Goal: Task Accomplishment & Management: Use online tool/utility

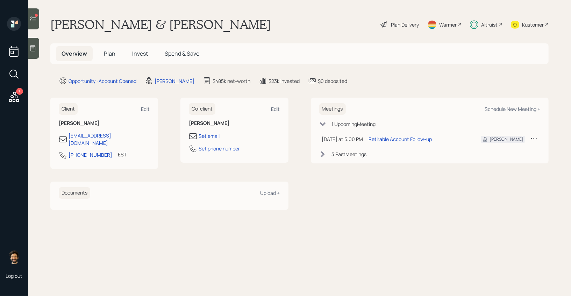
click at [524, 26] on div "Kustomer" at bounding box center [533, 24] width 22 height 7
click at [31, 19] on icon at bounding box center [33, 18] width 6 height 5
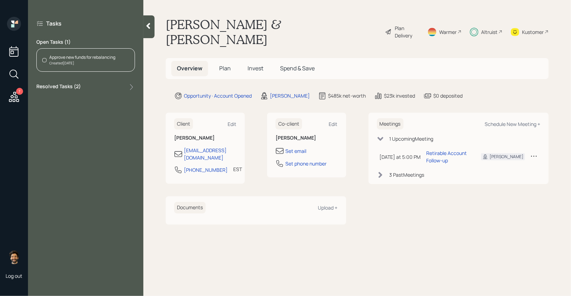
click at [94, 59] on div "Approve new funds for rebalancing" at bounding box center [82, 57] width 66 height 6
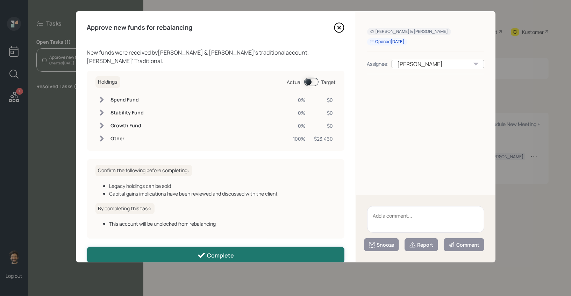
click at [131, 247] on button "Complete" at bounding box center [215, 255] width 257 height 16
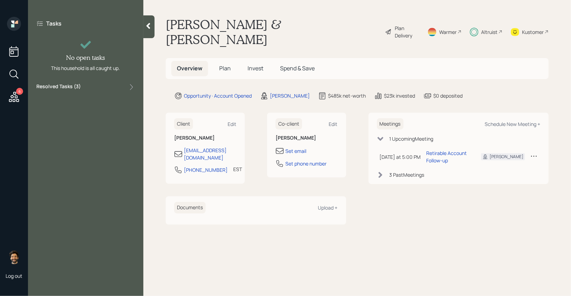
click at [17, 94] on div "6" at bounding box center [19, 91] width 7 height 7
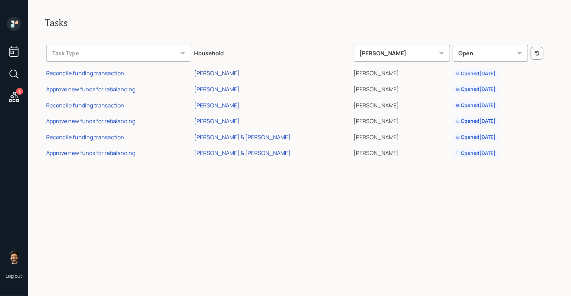
click at [239, 74] on div "[PERSON_NAME]" at bounding box center [216, 73] width 45 height 8
